Goal: Task Accomplishment & Management: Use online tool/utility

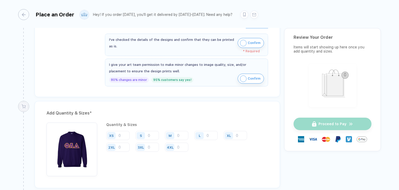
scroll to position [219, 0]
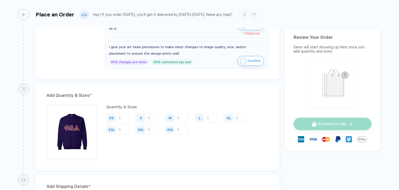
click at [123, 107] on div "Quantity & Sizes" at bounding box center [187, 107] width 162 height 4
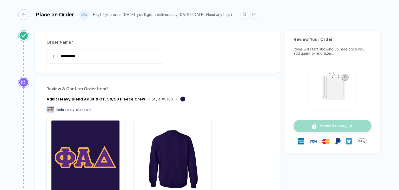
scroll to position [0, 0]
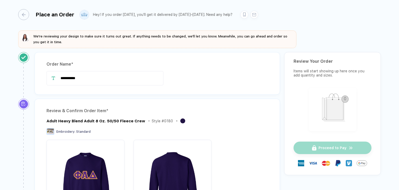
click at [334, 84] on div "Review Your Order Items will start showing up here once you add quantity and si…" at bounding box center [332, 113] width 97 height 123
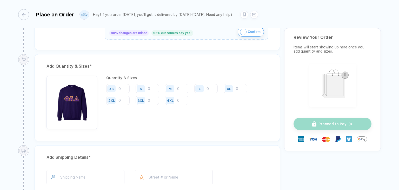
scroll to position [252, 0]
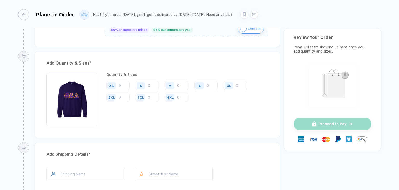
click at [76, 86] on img "button" at bounding box center [71, 97] width 45 height 45
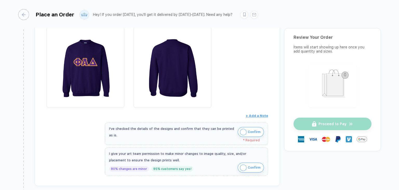
scroll to position [0, 0]
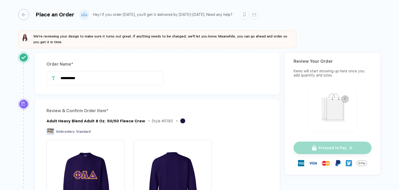
click at [26, 16] on div "button" at bounding box center [23, 14] width 11 height 11
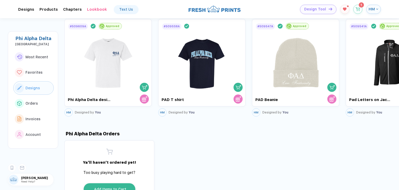
scroll to position [296, 0]
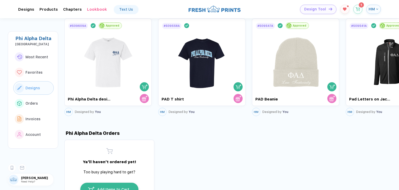
click at [30, 88] on span "Designs" at bounding box center [32, 88] width 15 height 4
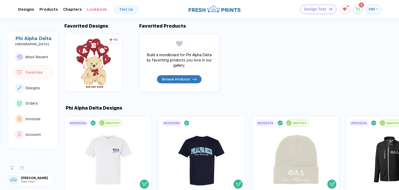
scroll to position [236, 0]
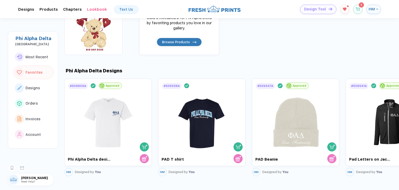
click at [42, 88] on button "Designs" at bounding box center [33, 88] width 41 height 14
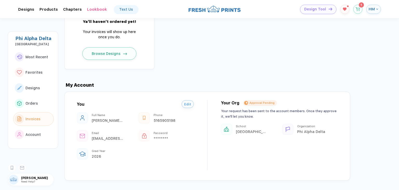
scroll to position [524, 0]
click at [34, 87] on span "Designs" at bounding box center [32, 88] width 15 height 4
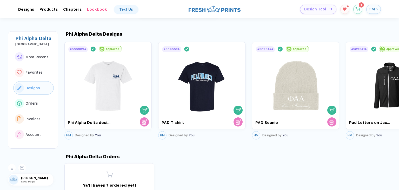
scroll to position [272, 0]
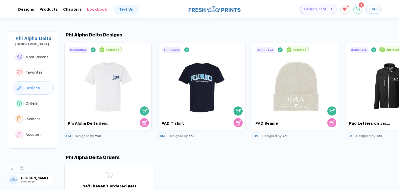
click at [326, 7] on span "Design Tool" at bounding box center [315, 9] width 22 height 4
